Goal: Check status: Check status

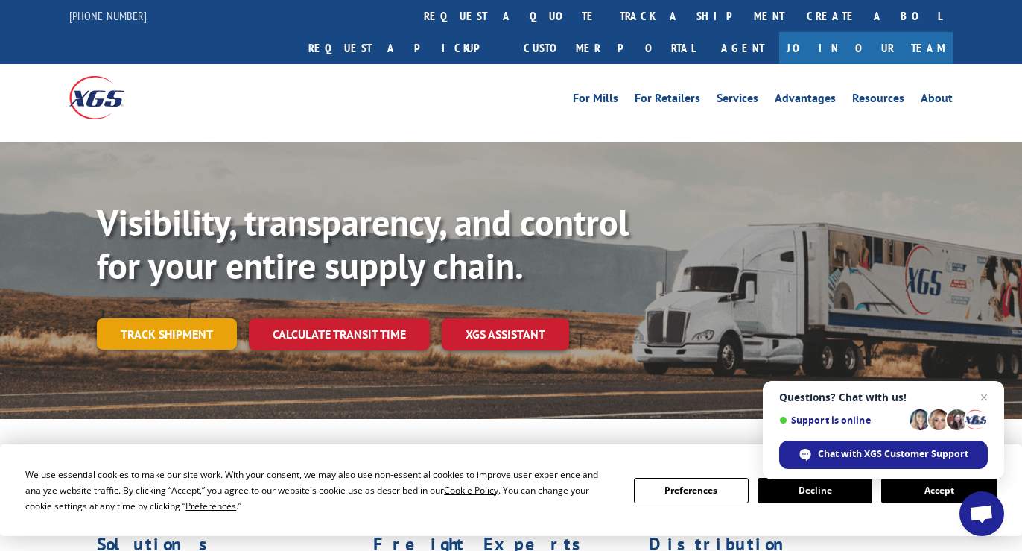
click at [175, 318] on link "Track shipment" at bounding box center [167, 333] width 140 height 31
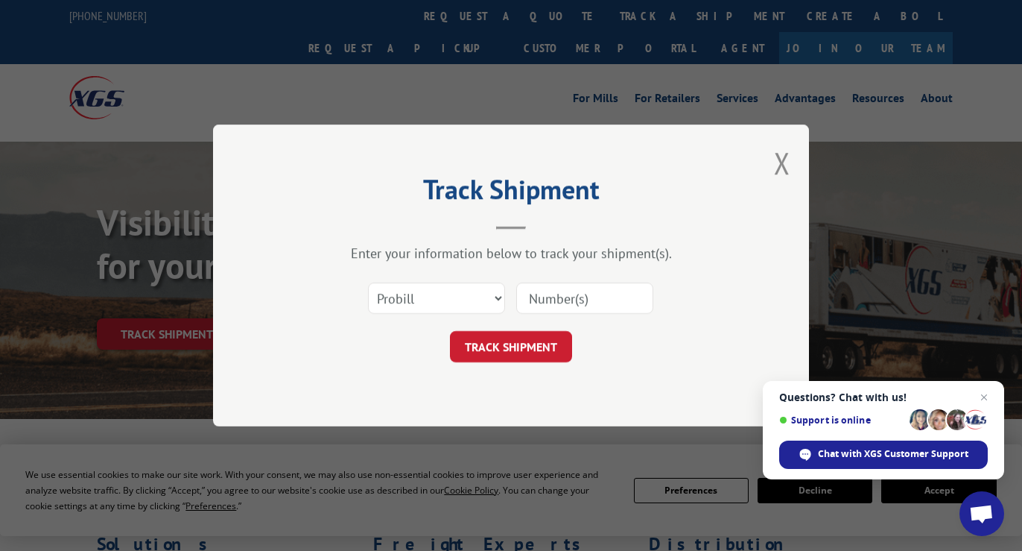
click at [535, 297] on input at bounding box center [584, 297] width 137 height 31
paste input "1699623959"
type input "1699623959"
click at [455, 295] on select "Select category... Probill BOL PO" at bounding box center [436, 297] width 137 height 31
select select "po"
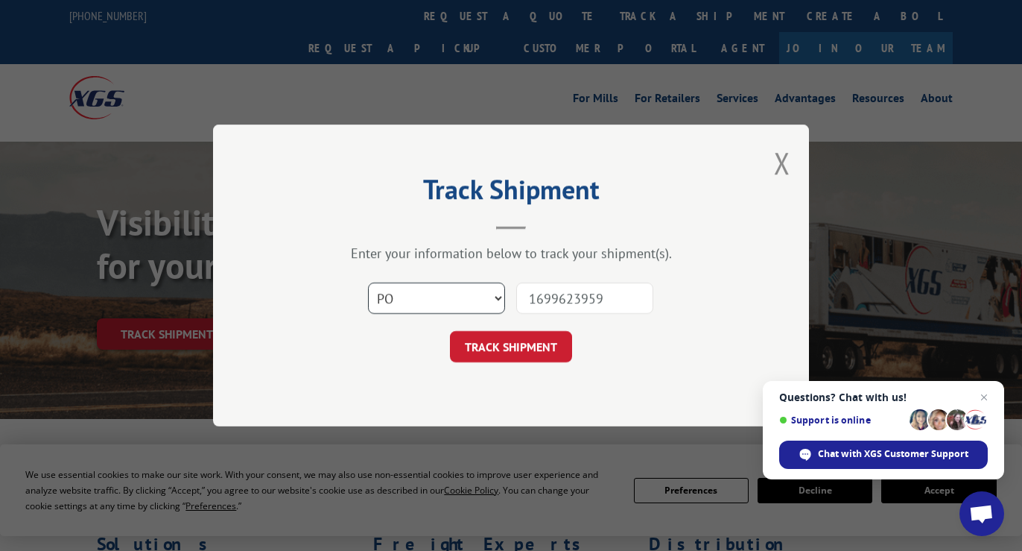
click at [368, 282] on select "Select category... Probill BOL PO" at bounding box center [436, 297] width 137 height 31
click at [526, 349] on button "TRACK SHIPMENT" at bounding box center [511, 346] width 122 height 31
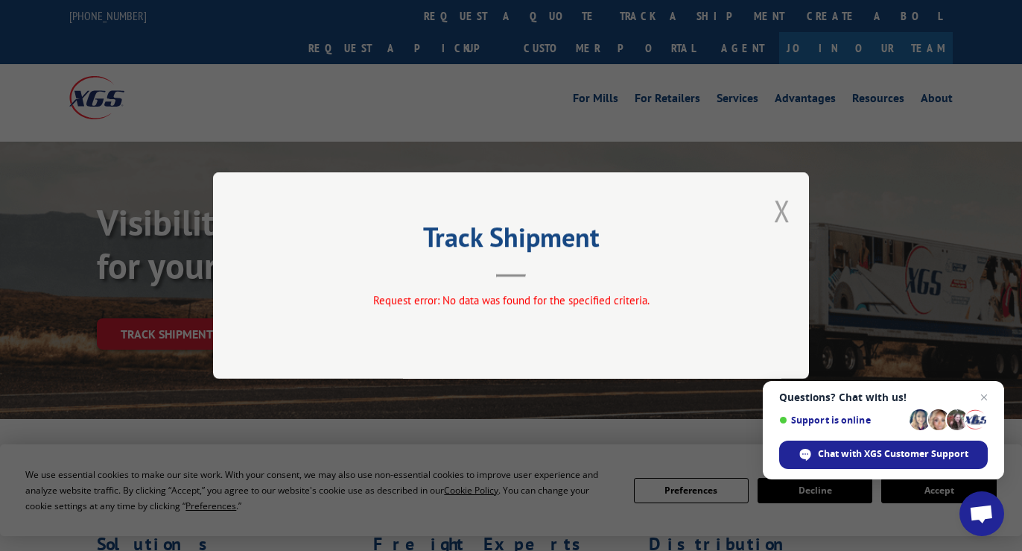
click at [782, 209] on button "Close modal" at bounding box center [782, 210] width 16 height 39
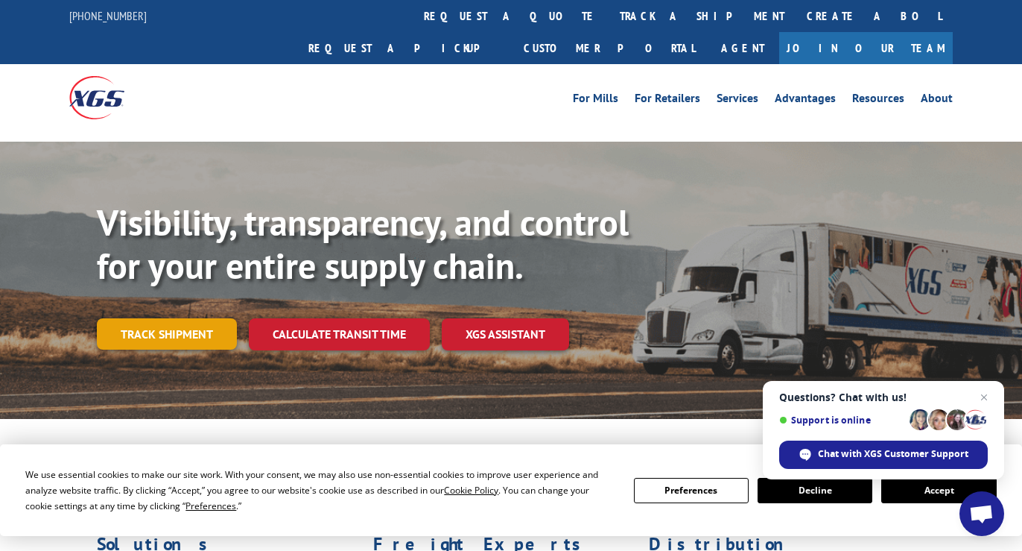
click at [160, 318] on link "Track shipment" at bounding box center [167, 333] width 140 height 31
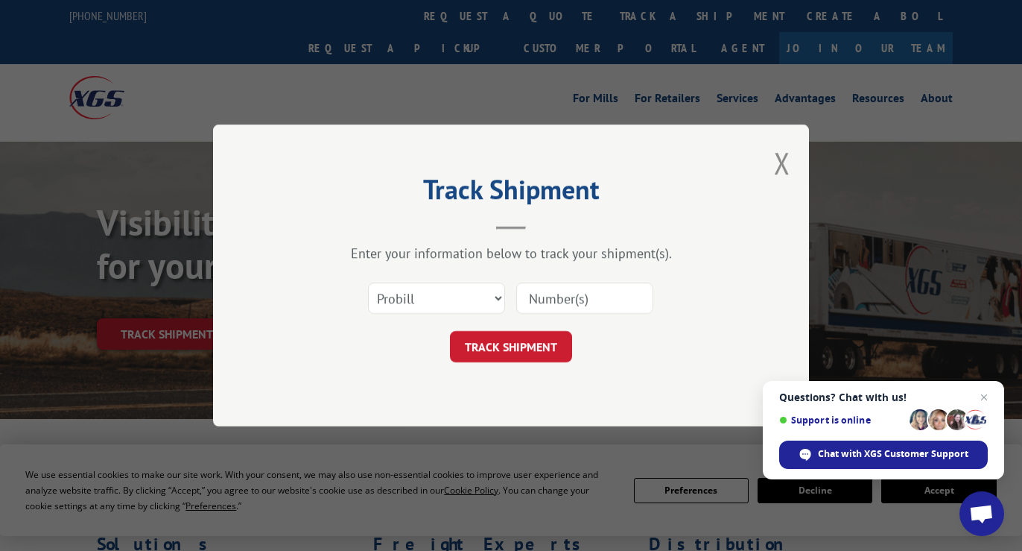
click at [566, 297] on input at bounding box center [584, 297] width 137 height 31
paste input "1699623959"
type input "1699623959"
click at [519, 347] on button "TRACK SHIPMENT" at bounding box center [511, 346] width 122 height 31
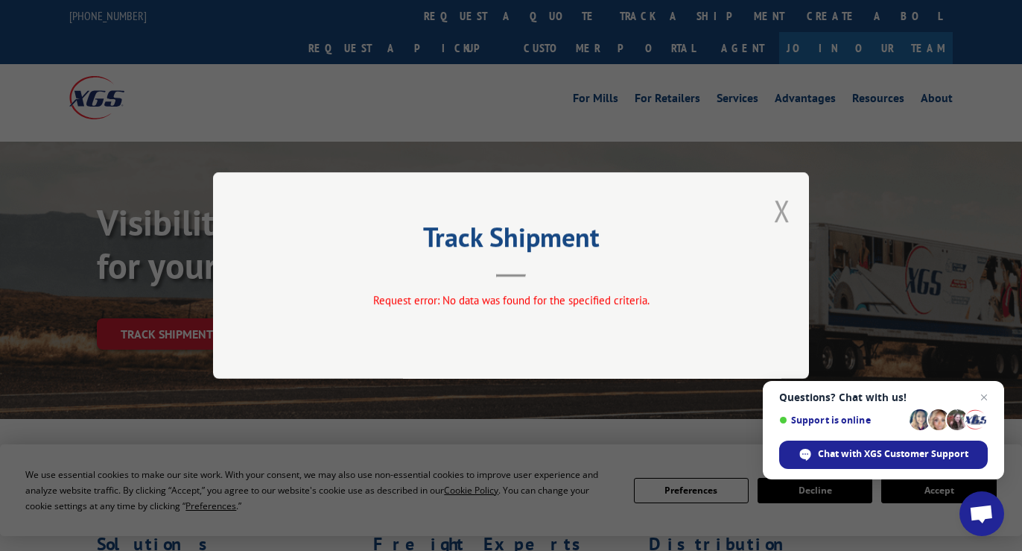
click at [782, 209] on button "Close modal" at bounding box center [782, 210] width 16 height 39
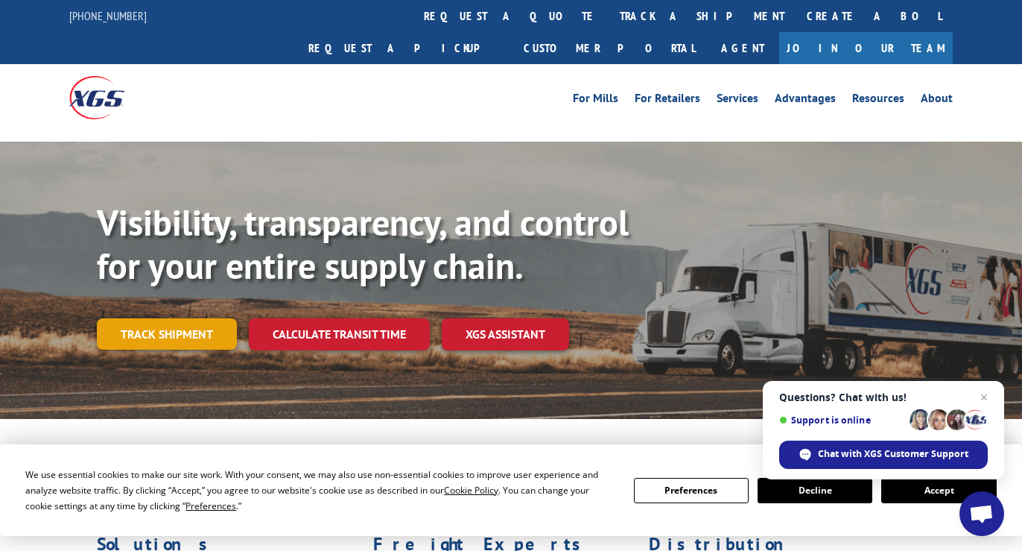
click at [168, 318] on link "Track shipment" at bounding box center [167, 333] width 140 height 31
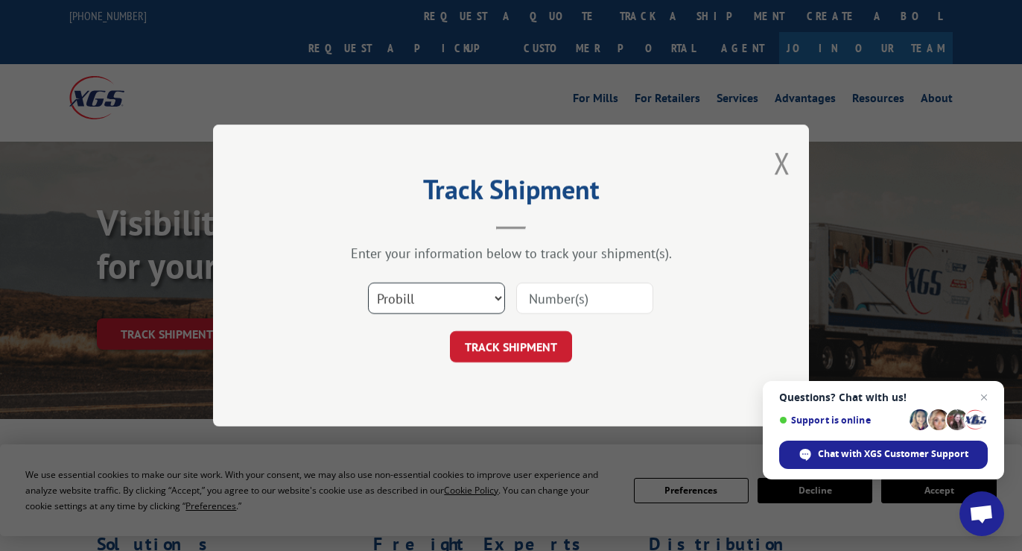
click at [483, 300] on select "Select category... Probill BOL PO" at bounding box center [436, 297] width 137 height 31
select select "bol"
click at [368, 282] on select "Select category... Probill BOL PO" at bounding box center [436, 297] width 137 height 31
click at [596, 299] on input at bounding box center [584, 297] width 137 height 31
paste input "1699623959"
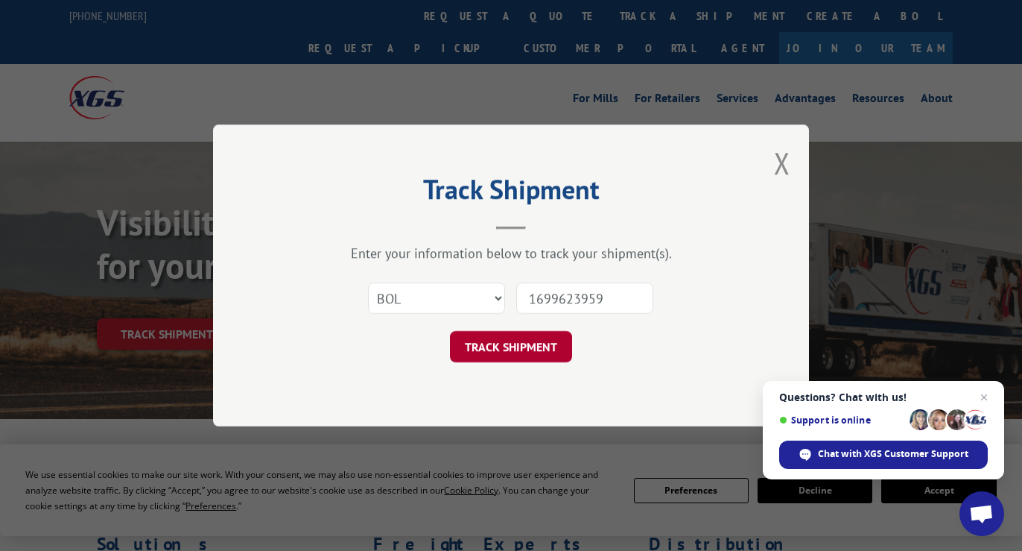
type input "1699623959"
click at [534, 343] on button "TRACK SHIPMENT" at bounding box center [511, 346] width 122 height 31
